Goal: Task Accomplishment & Management: Use online tool/utility

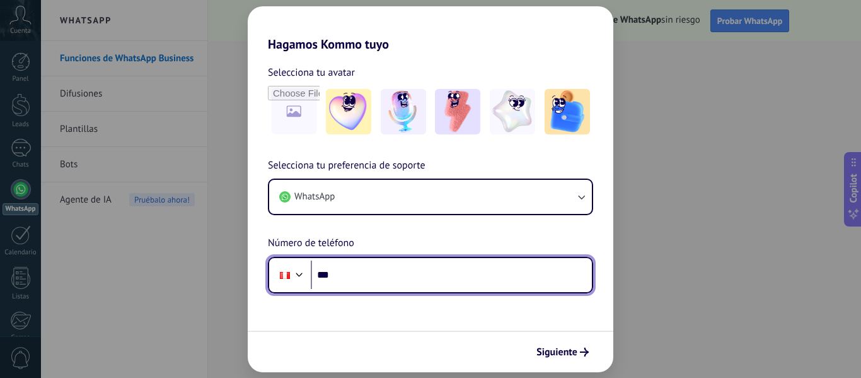
click at [361, 280] on input "***" at bounding box center [451, 274] width 281 height 29
type input "**********"
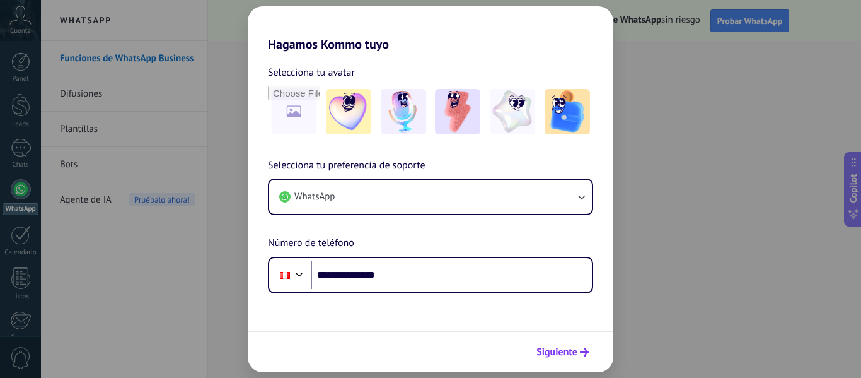
click at [555, 349] on span "Siguiente" at bounding box center [556, 351] width 41 height 9
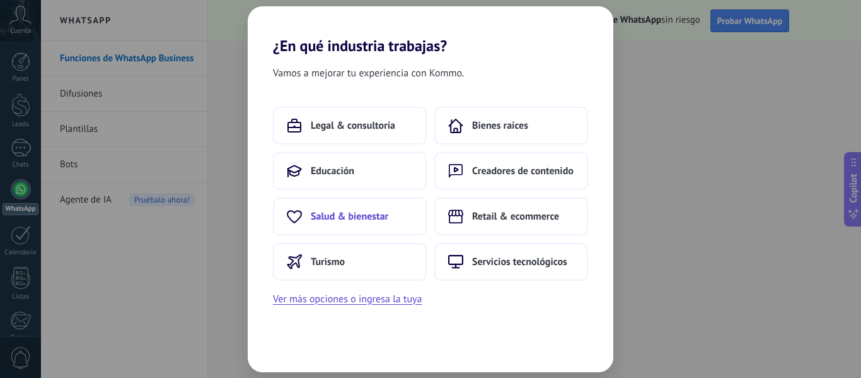
click at [341, 217] on span "Salud & bienestar" at bounding box center [350, 216] width 78 height 13
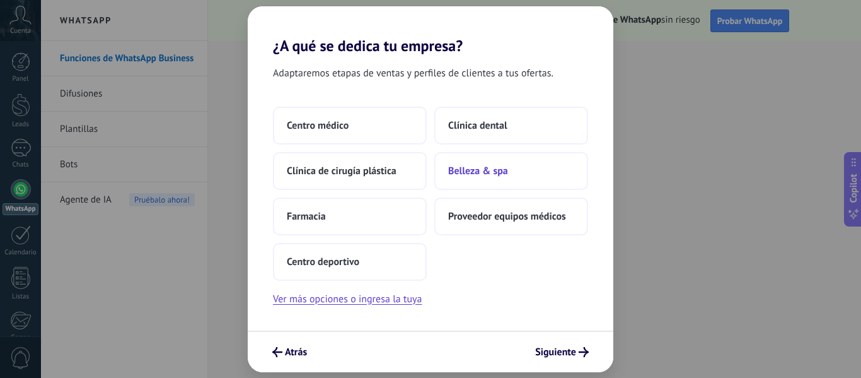
click at [482, 168] on span "Belleza & spa" at bounding box center [478, 171] width 60 height 13
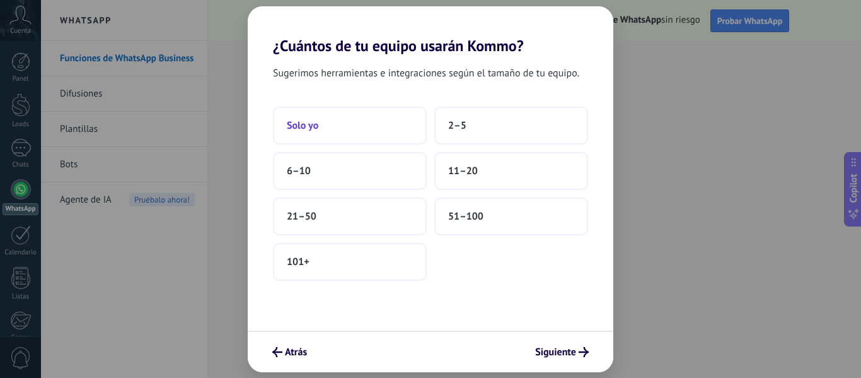
click at [315, 128] on span "Solo yo" at bounding box center [303, 125] width 32 height 13
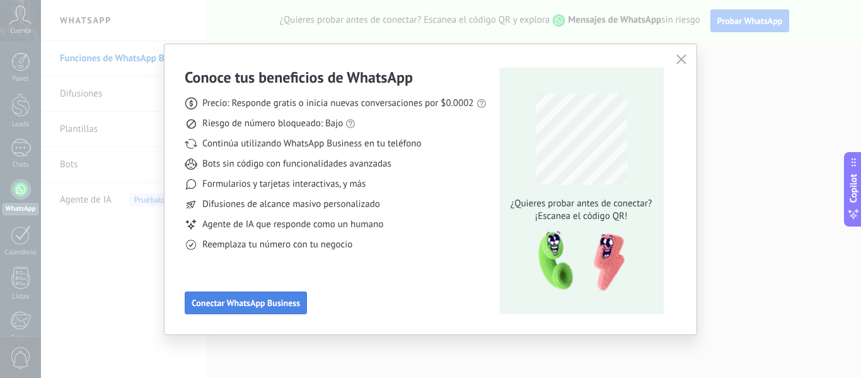
click at [237, 303] on span "Conectar WhatsApp Business" at bounding box center [246, 302] width 108 height 9
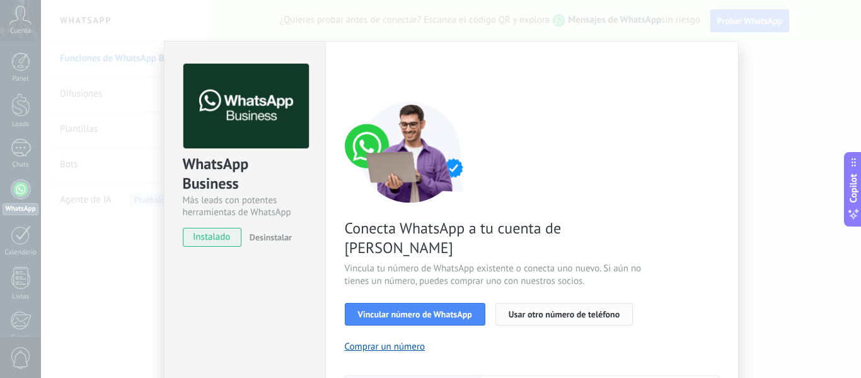
click at [550, 309] on span "Usar otro número de teléfono" at bounding box center [564, 313] width 111 height 9
click at [423, 309] on span "Vincular número de WhatsApp" at bounding box center [415, 313] width 114 height 9
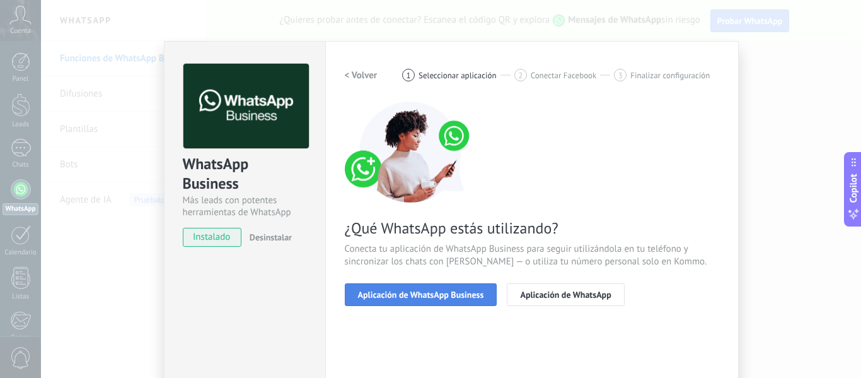
click at [430, 297] on span "Aplicación de WhatsApp Business" at bounding box center [421, 294] width 126 height 9
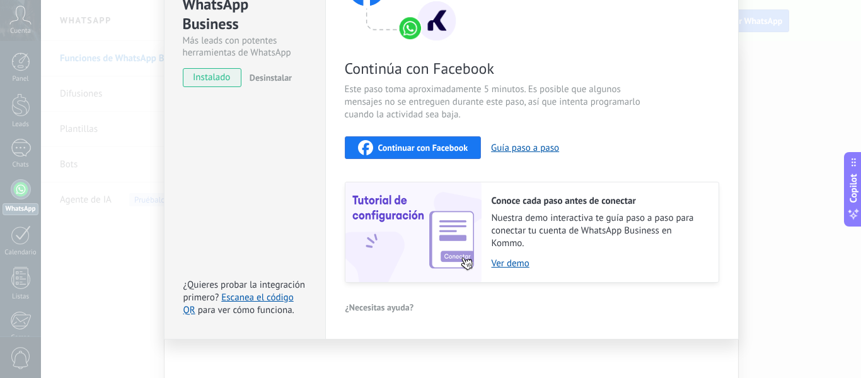
scroll to position [168, 0]
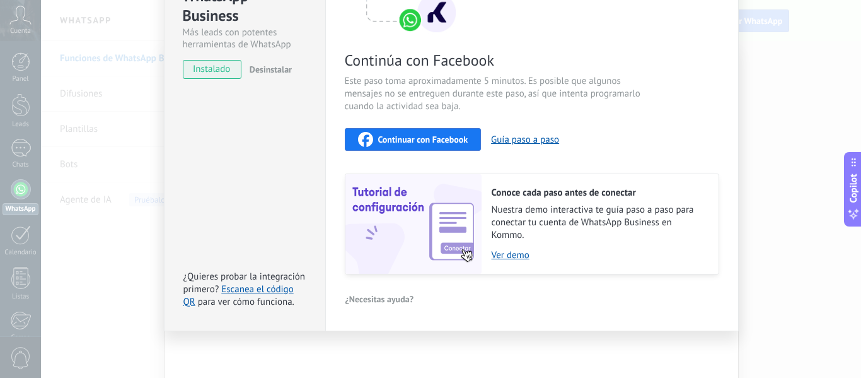
click at [444, 141] on span "Continuar con Facebook" at bounding box center [423, 139] width 90 height 9
click at [509, 255] on link "Ver demo" at bounding box center [599, 255] width 214 height 12
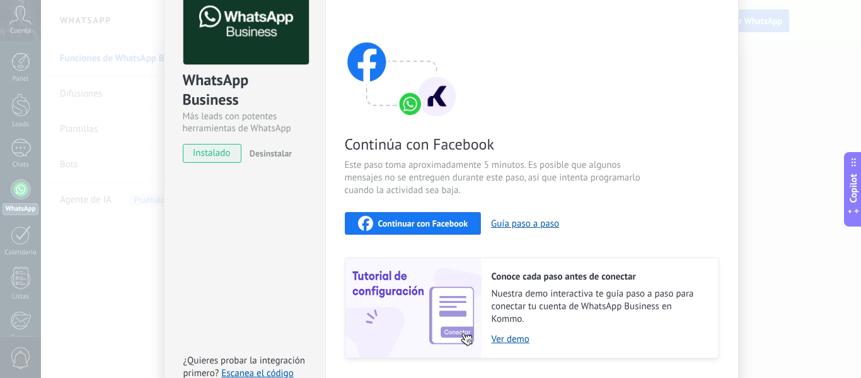
scroll to position [0, 0]
